Goal: Use online tool/utility

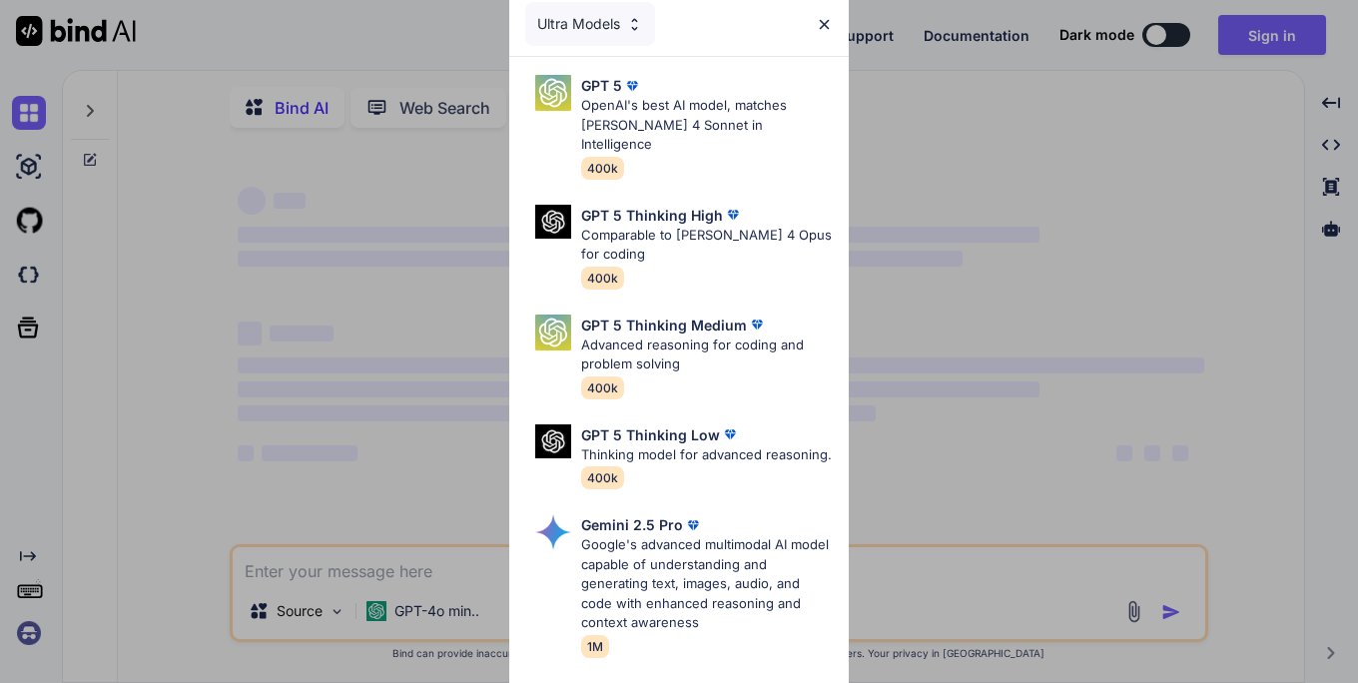
click at [831, 21] on img at bounding box center [824, 24] width 17 height 17
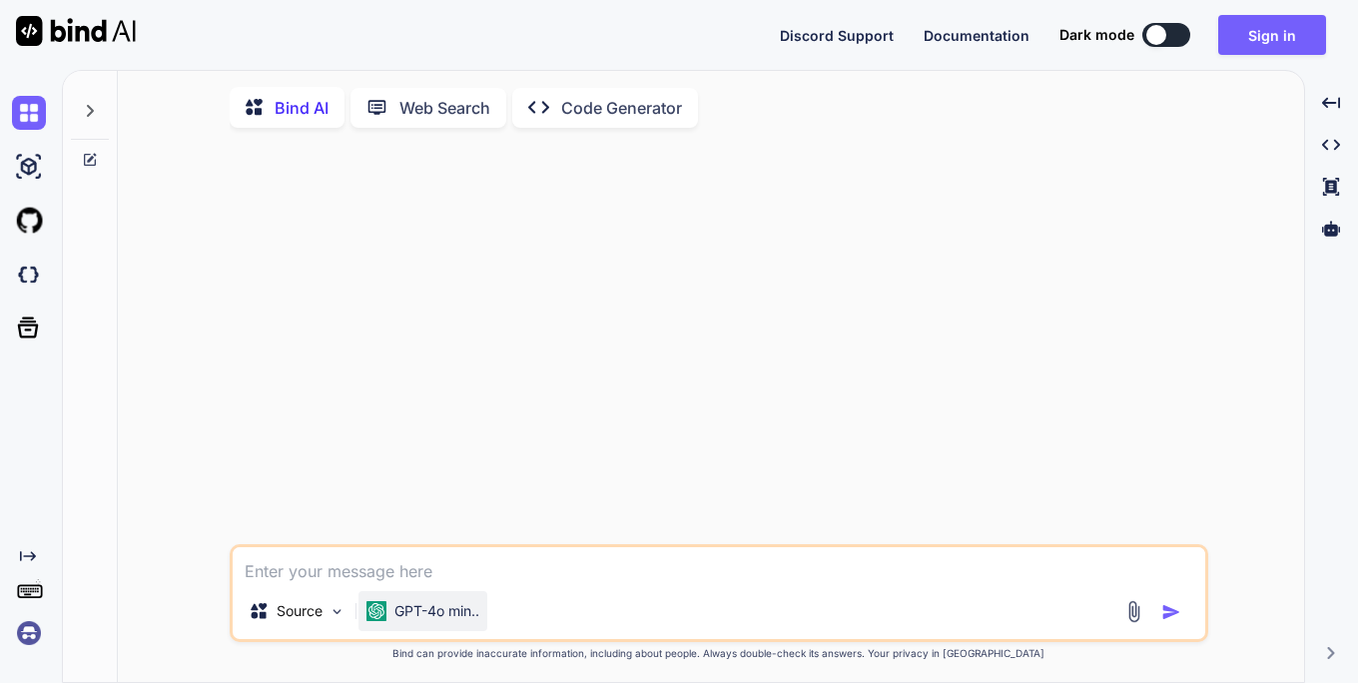
click at [468, 620] on p "GPT-4o min.." at bounding box center [436, 611] width 85 height 20
type textarea "x"
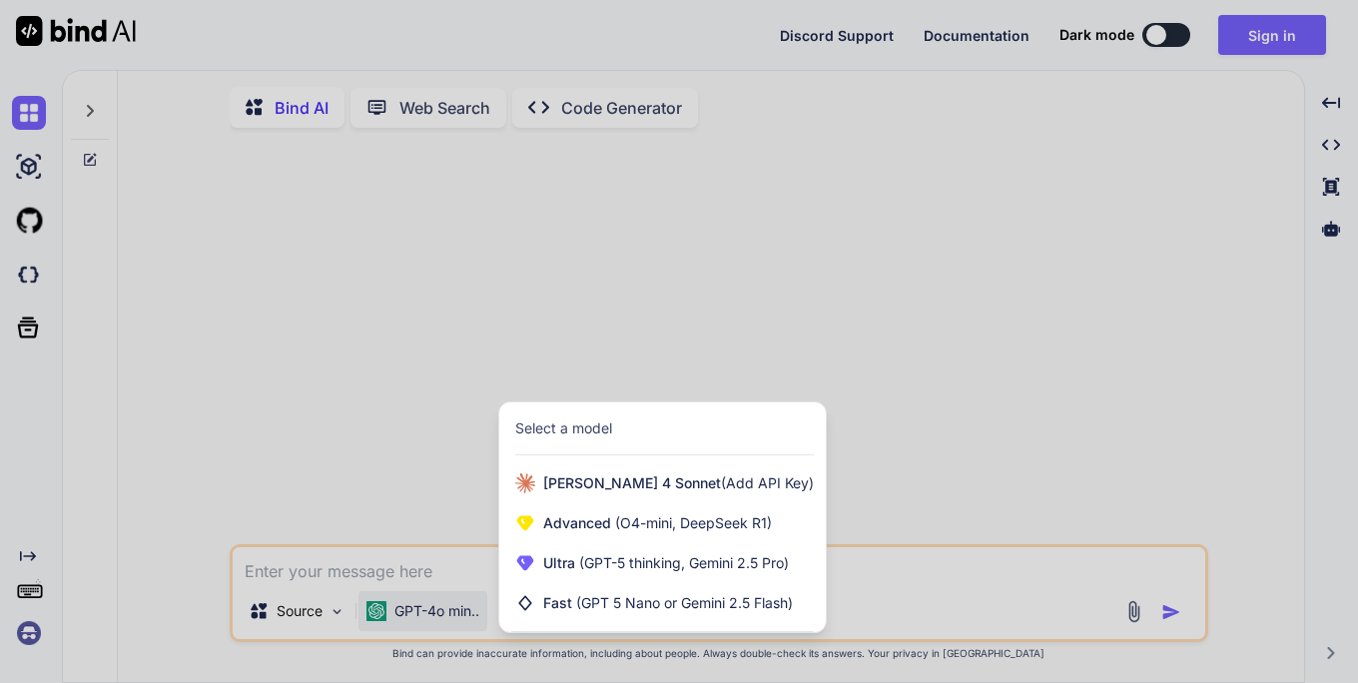
click at [647, 292] on div at bounding box center [679, 341] width 1358 height 683
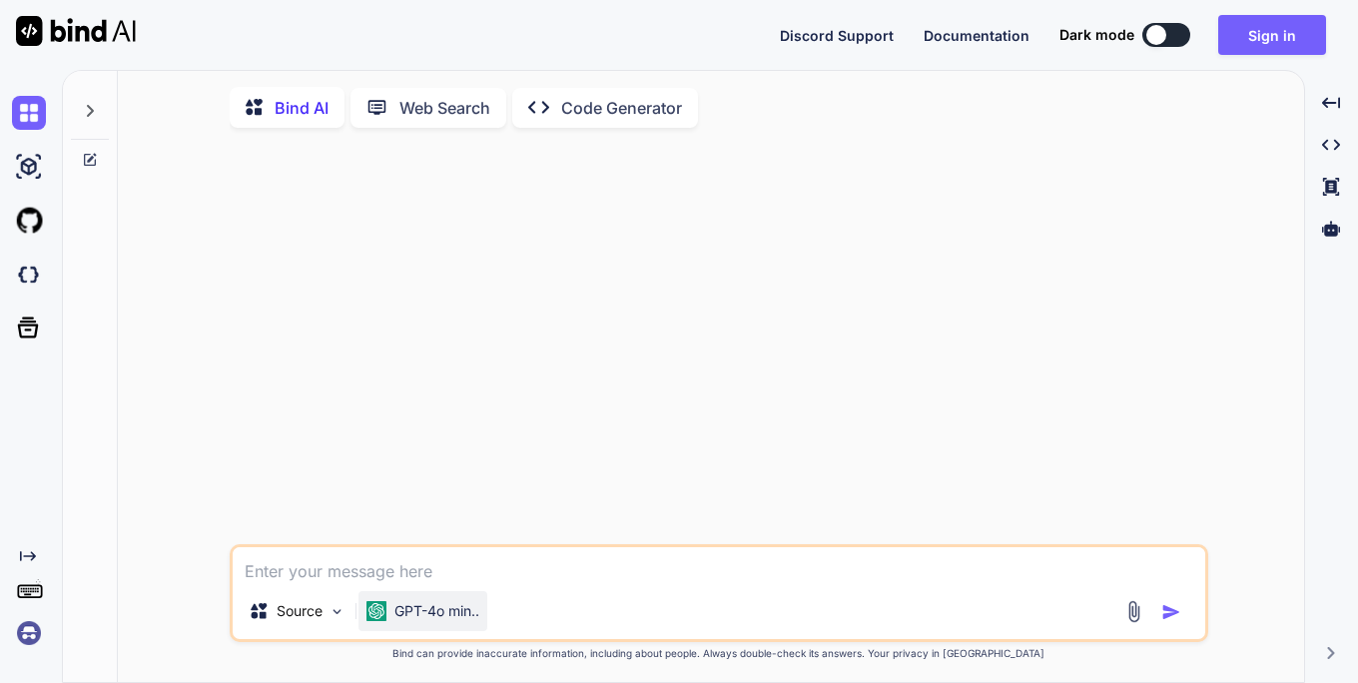
click at [418, 621] on p "GPT-4o min.." at bounding box center [436, 611] width 85 height 20
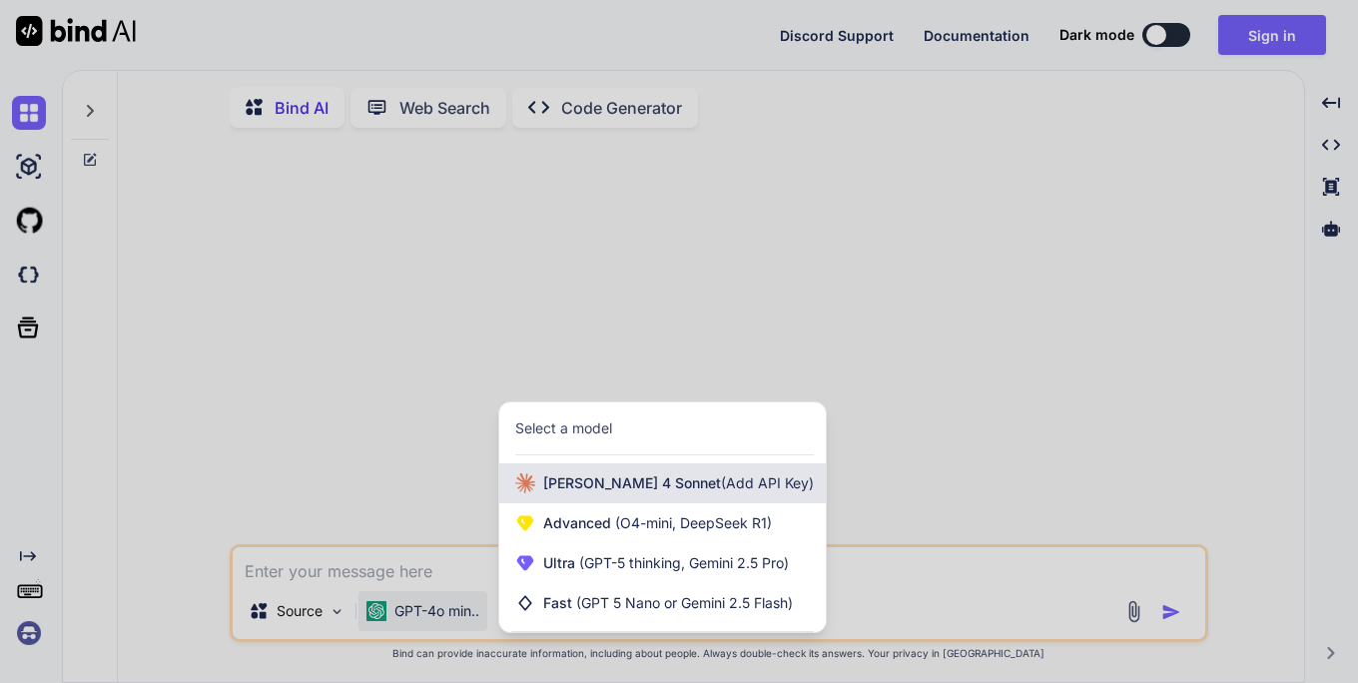
click at [611, 484] on span "[PERSON_NAME] 4 Sonnet (Add API Key)" at bounding box center [678, 483] width 271 height 20
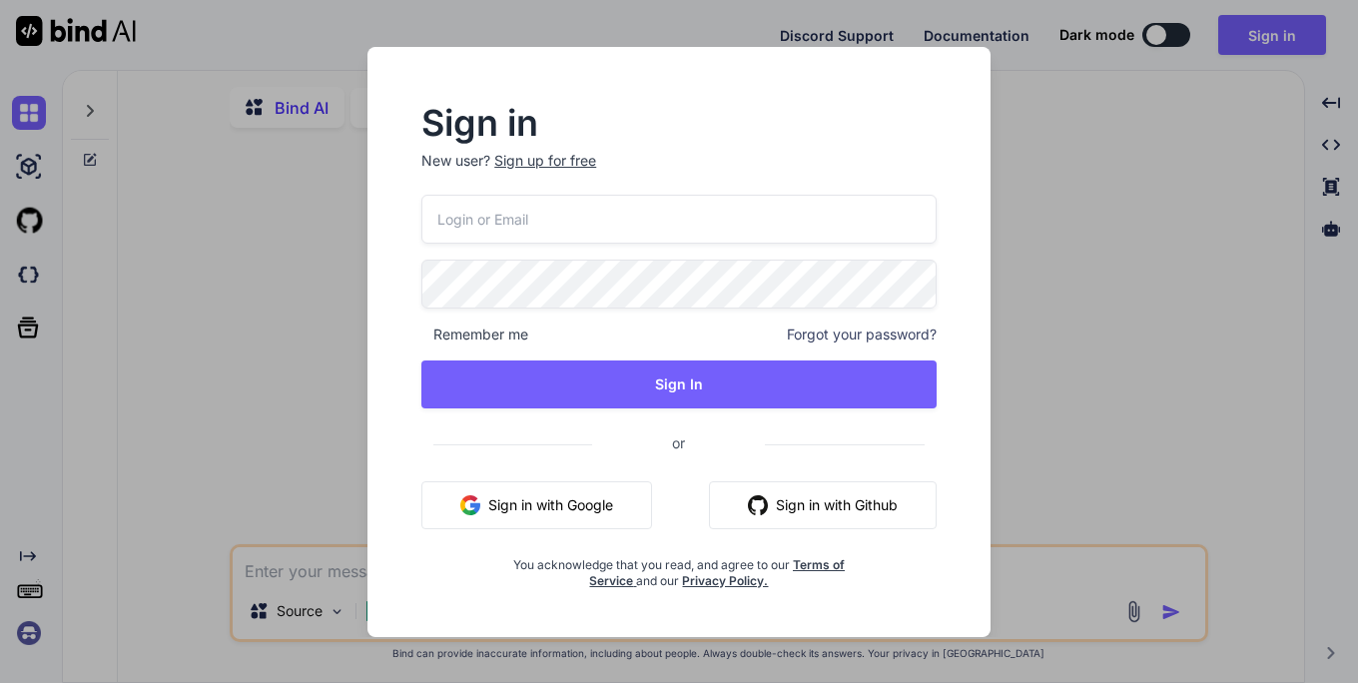
drag, startPoint x: 1150, startPoint y: 358, endPoint x: 854, endPoint y: 261, distance: 312.3
click at [1126, 358] on div "Sign in New user? Sign up for free Remember me Forgot your password? Sign In or…" at bounding box center [679, 341] width 1358 height 683
